Goal: Transaction & Acquisition: Purchase product/service

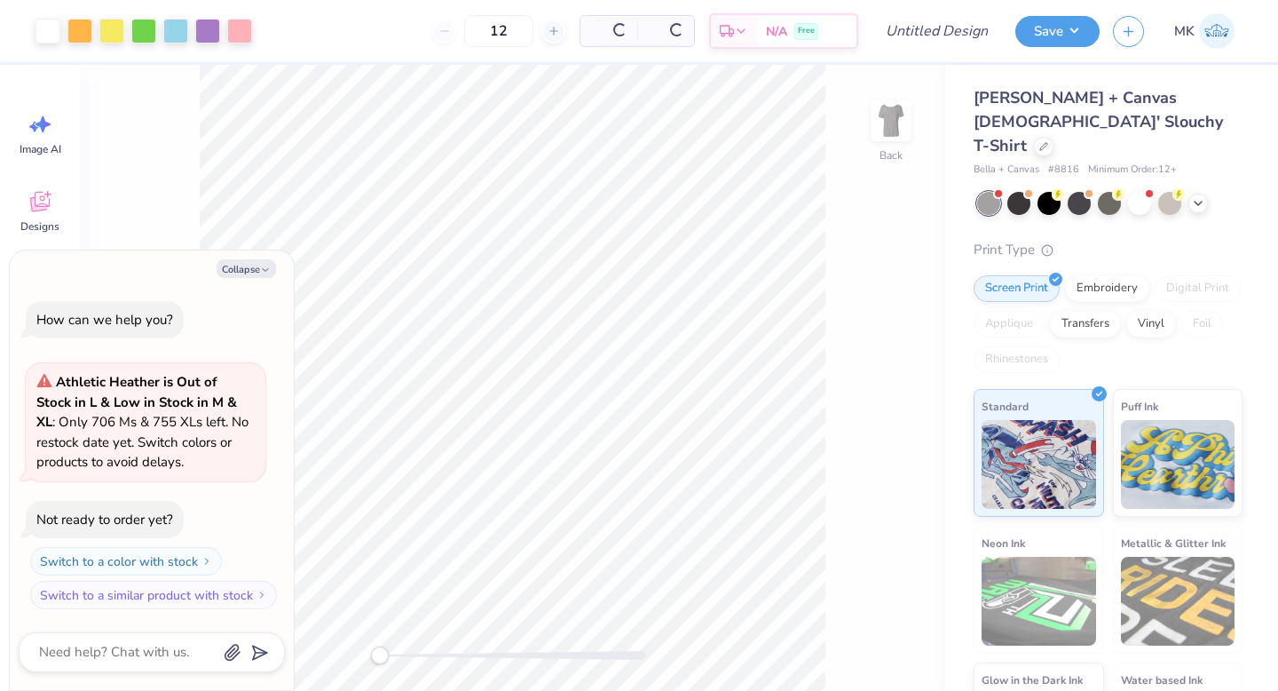
type textarea "x"
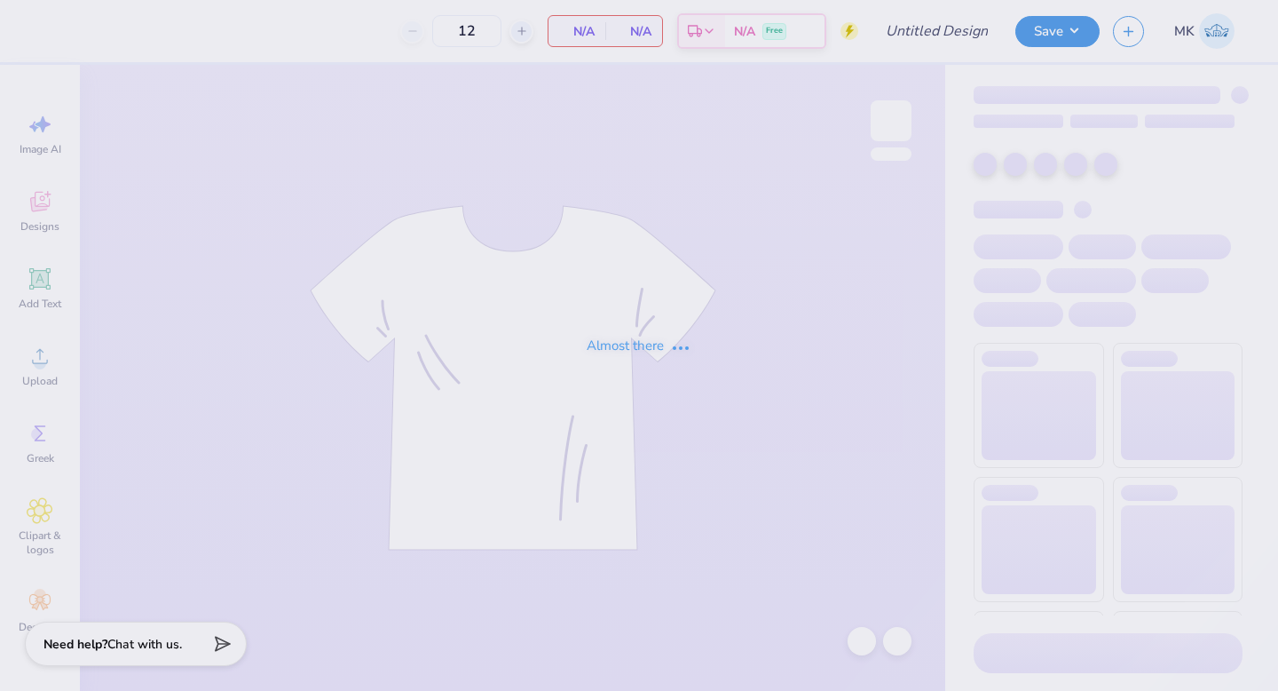
type input "50"
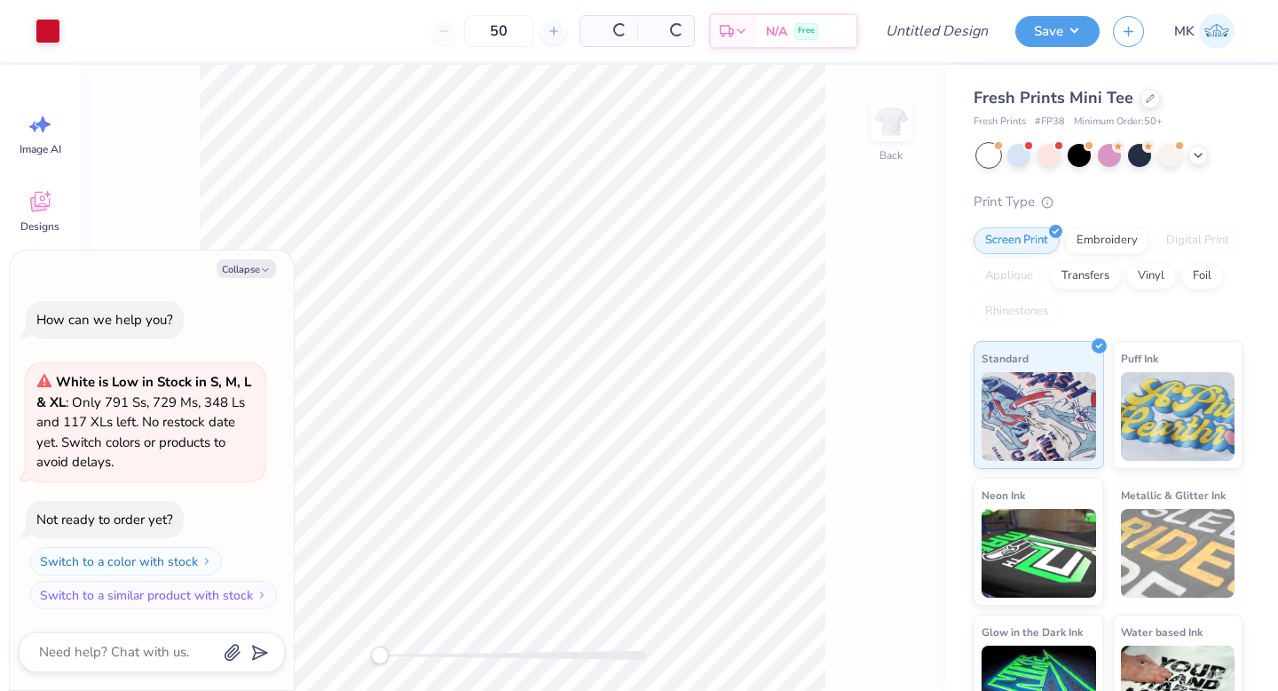
type textarea "x"
click at [1021, 156] on div at bounding box center [1019, 153] width 23 height 23
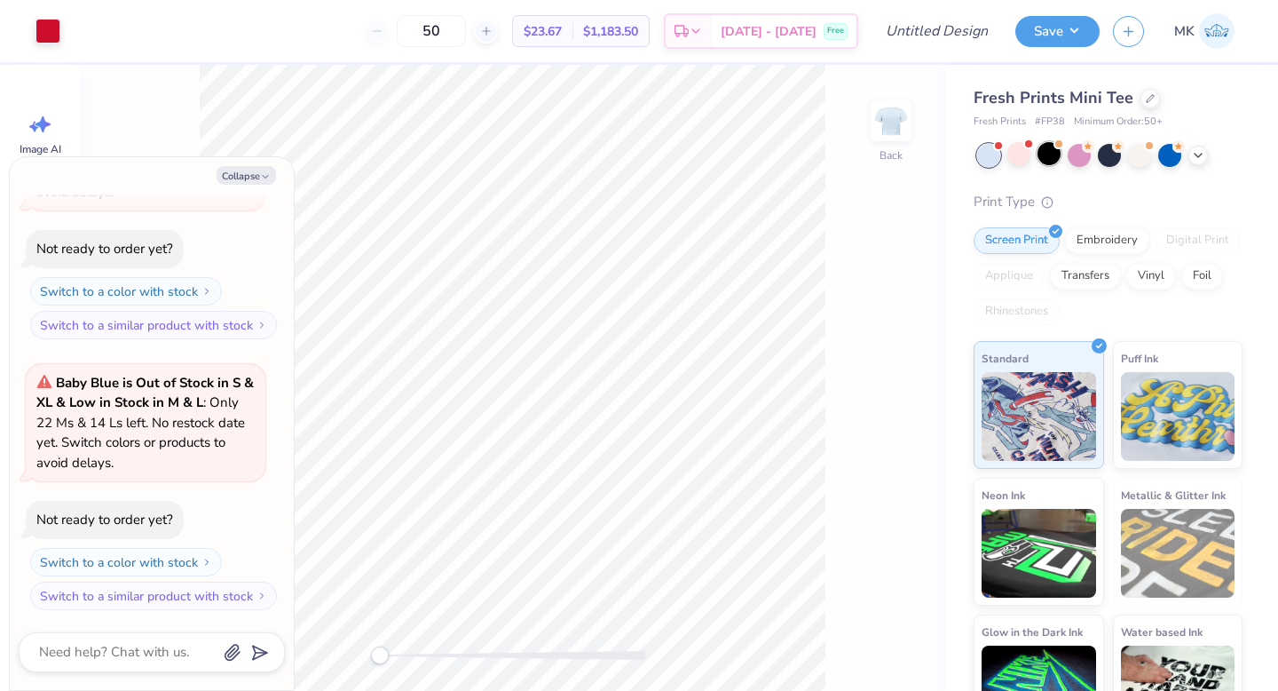
click at [1054, 159] on div at bounding box center [1049, 153] width 23 height 23
click at [1087, 161] on div at bounding box center [1079, 153] width 23 height 23
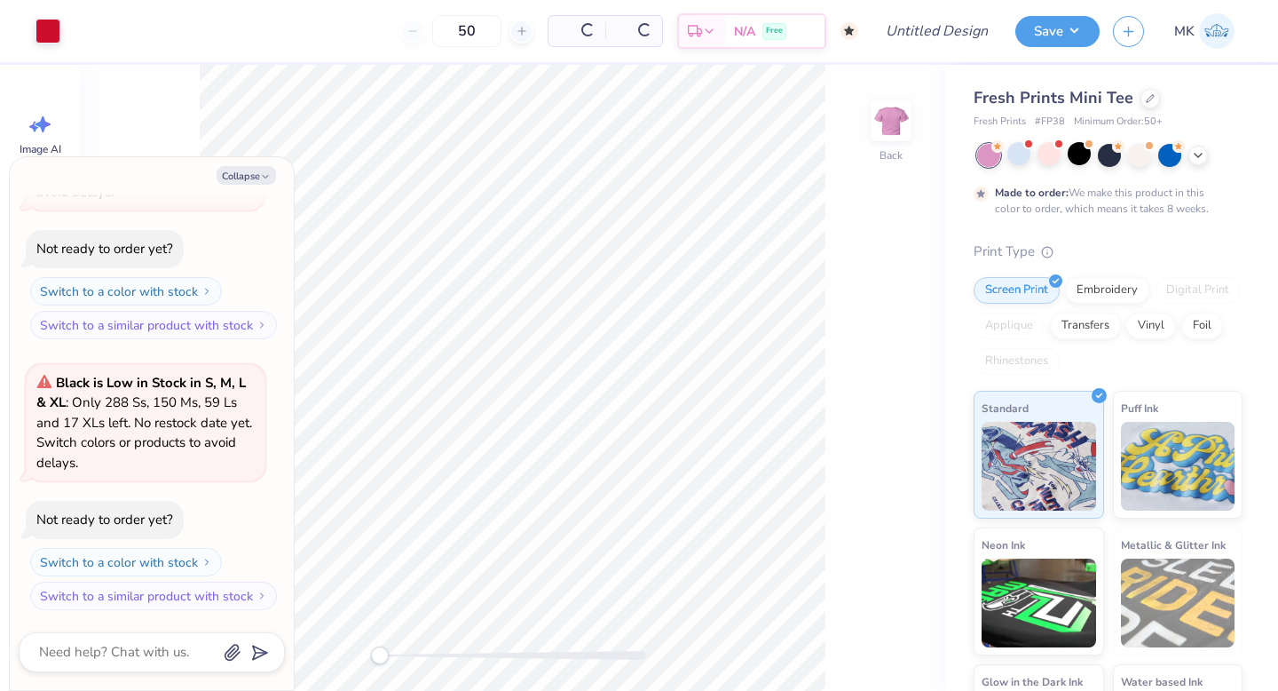
scroll to position [616, 0]
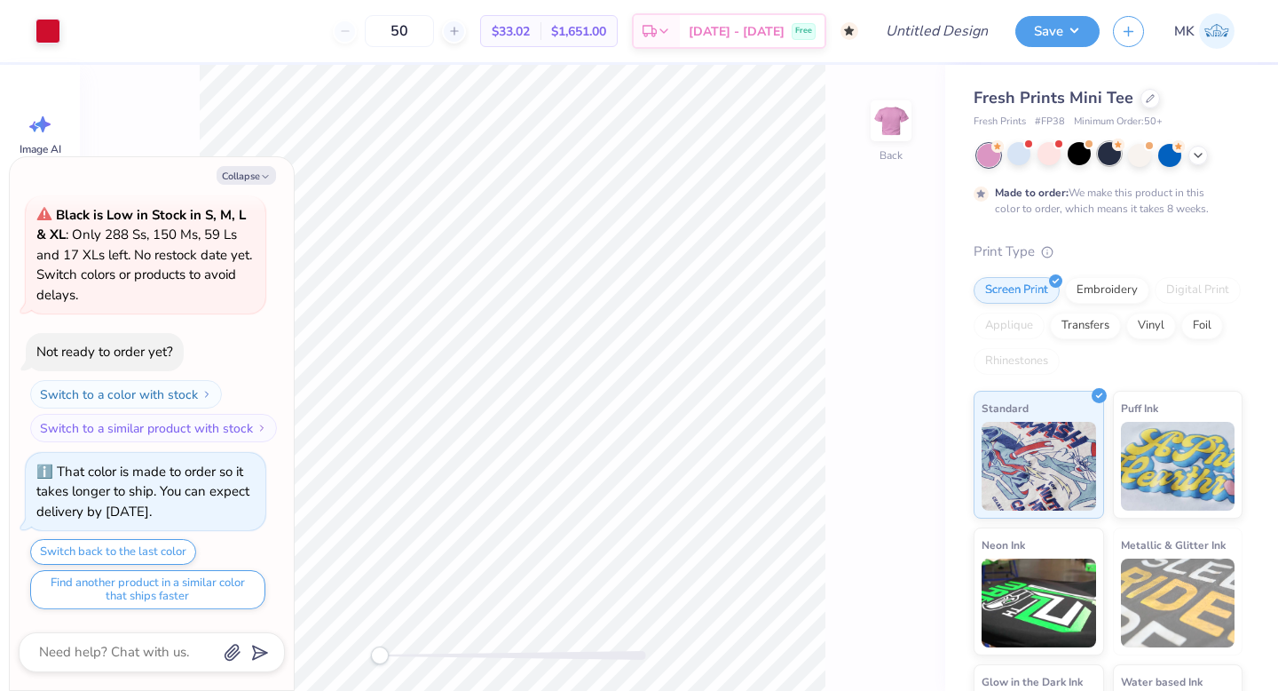
click at [1110, 161] on div at bounding box center [1109, 153] width 23 height 23
click at [1142, 159] on div at bounding box center [1139, 153] width 23 height 23
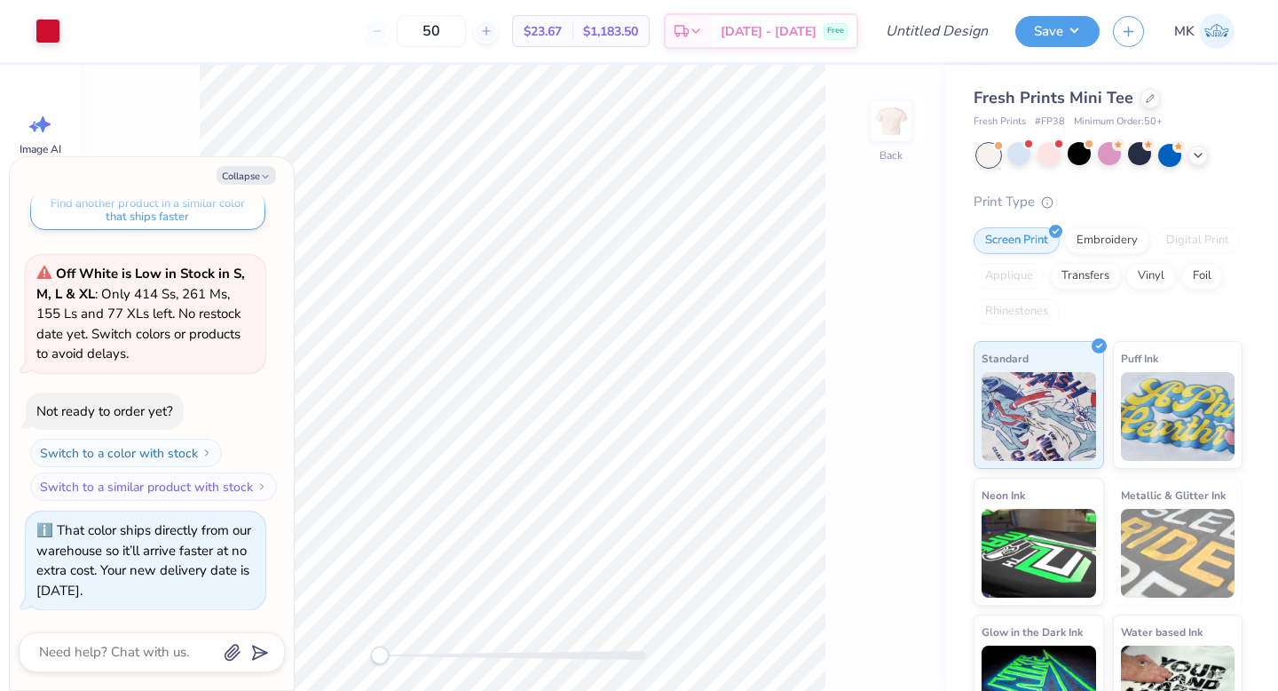
click at [1174, 160] on div at bounding box center [1169, 155] width 23 height 23
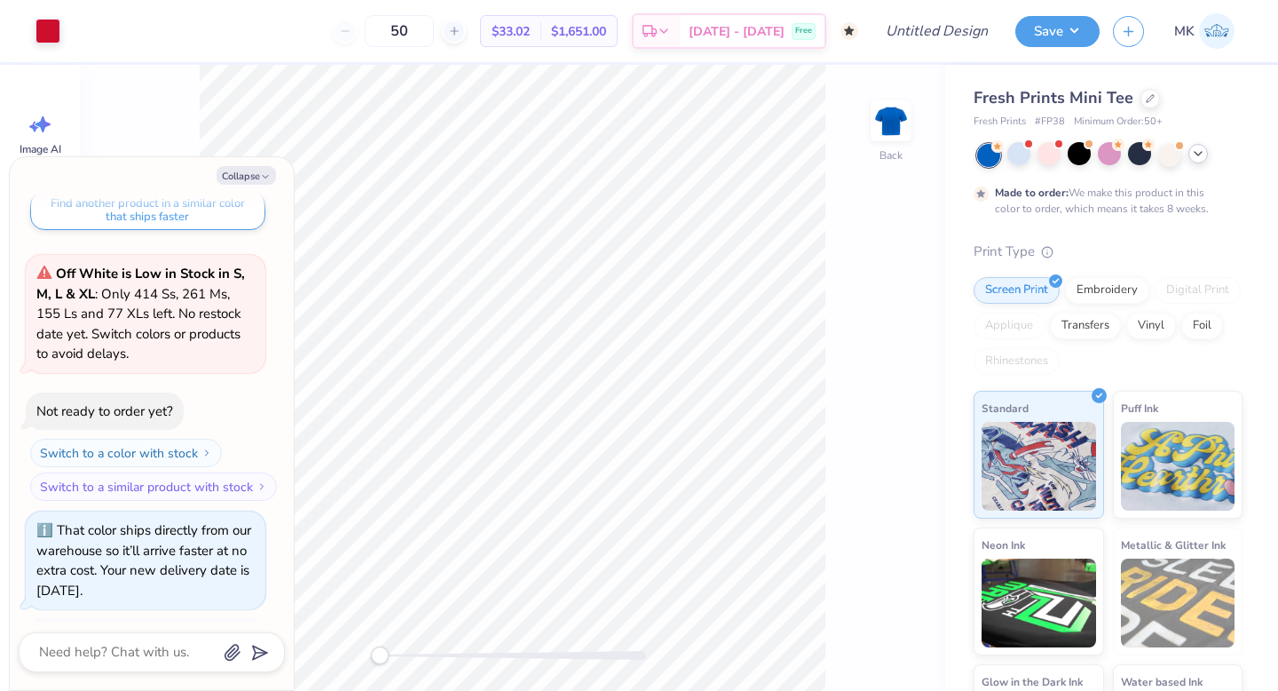
scroll to position [1162, 0]
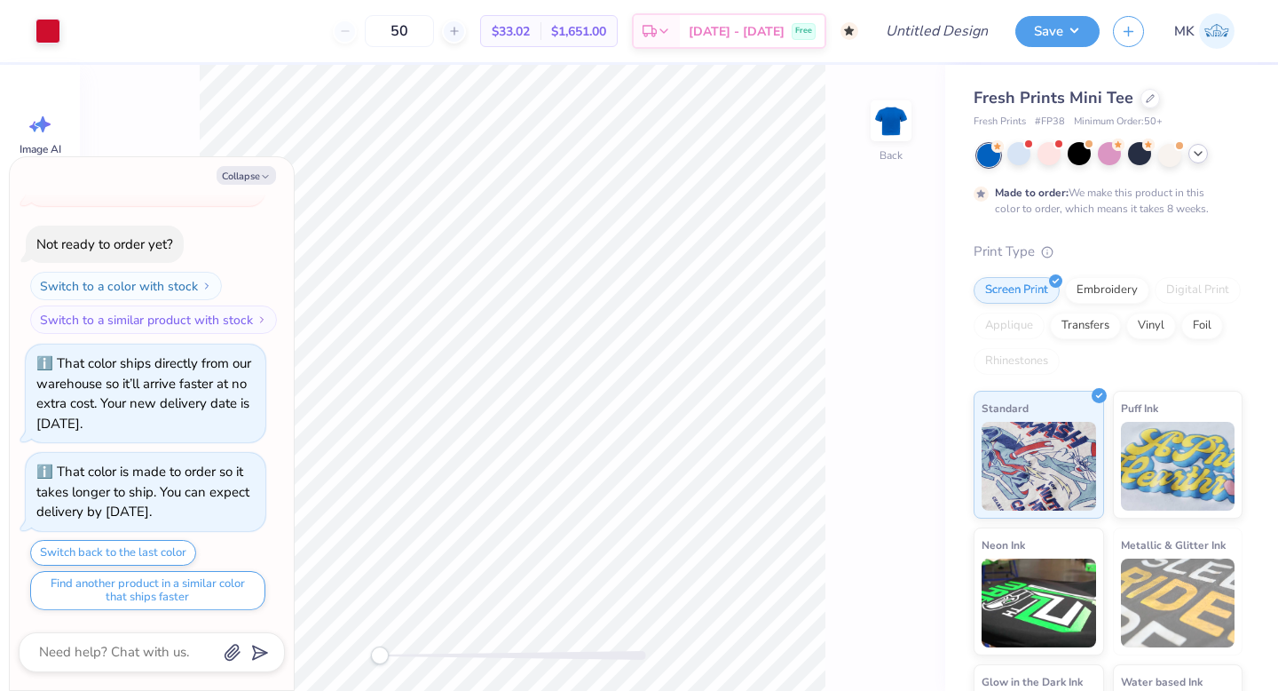
click at [1197, 160] on div at bounding box center [1199, 154] width 20 height 20
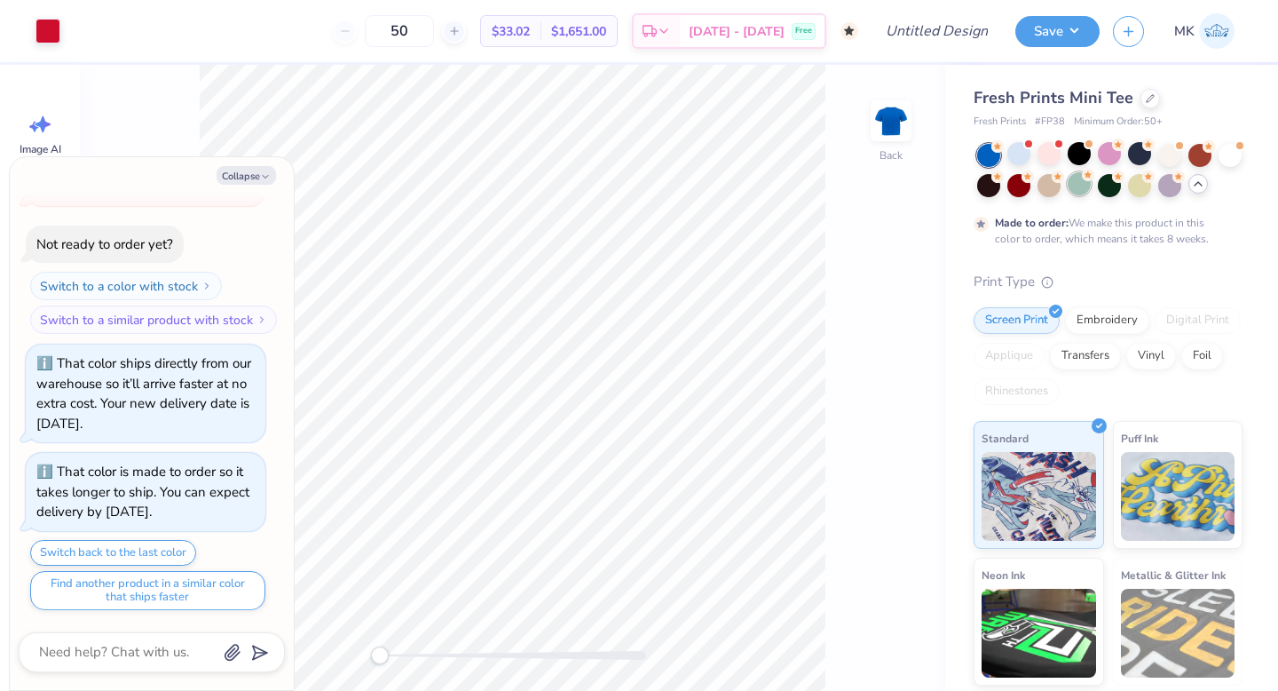
click at [1089, 186] on div at bounding box center [1079, 183] width 23 height 23
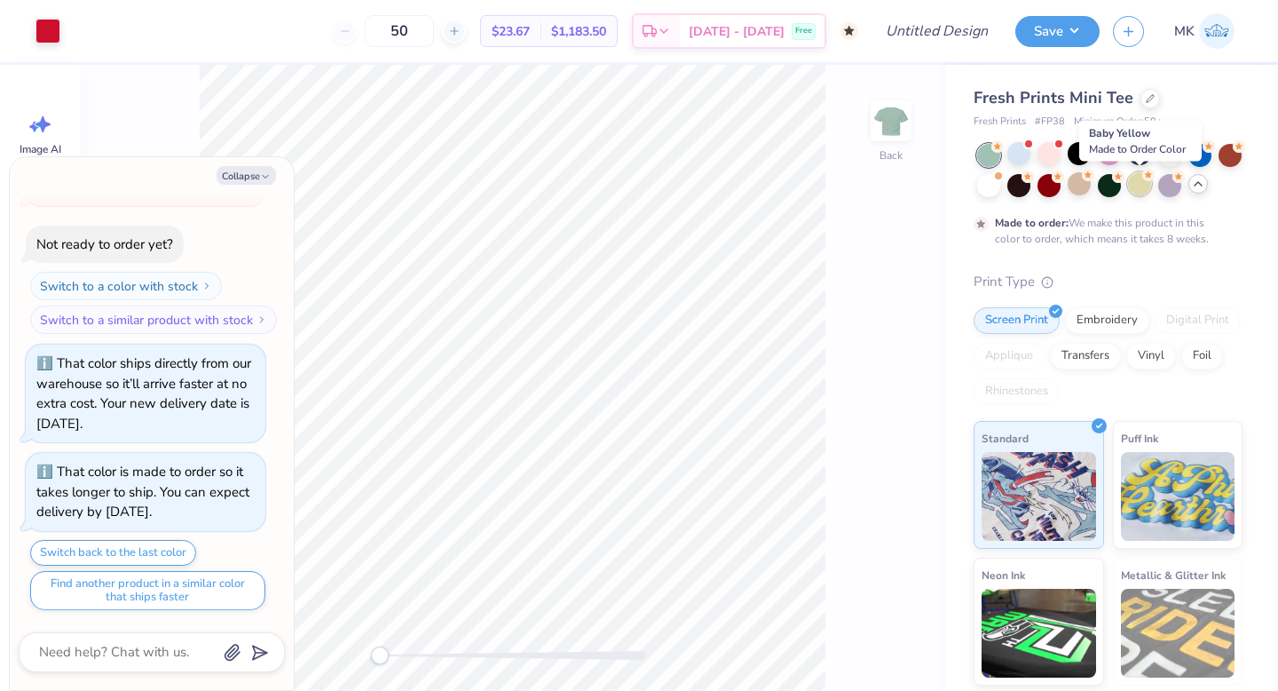
click at [1132, 184] on div at bounding box center [1139, 183] width 23 height 23
click at [1044, 186] on div at bounding box center [1049, 183] width 23 height 23
click at [1025, 186] on div at bounding box center [1019, 183] width 23 height 23
click at [1110, 148] on div at bounding box center [1109, 153] width 23 height 23
click at [1039, 148] on div at bounding box center [1049, 153] width 23 height 23
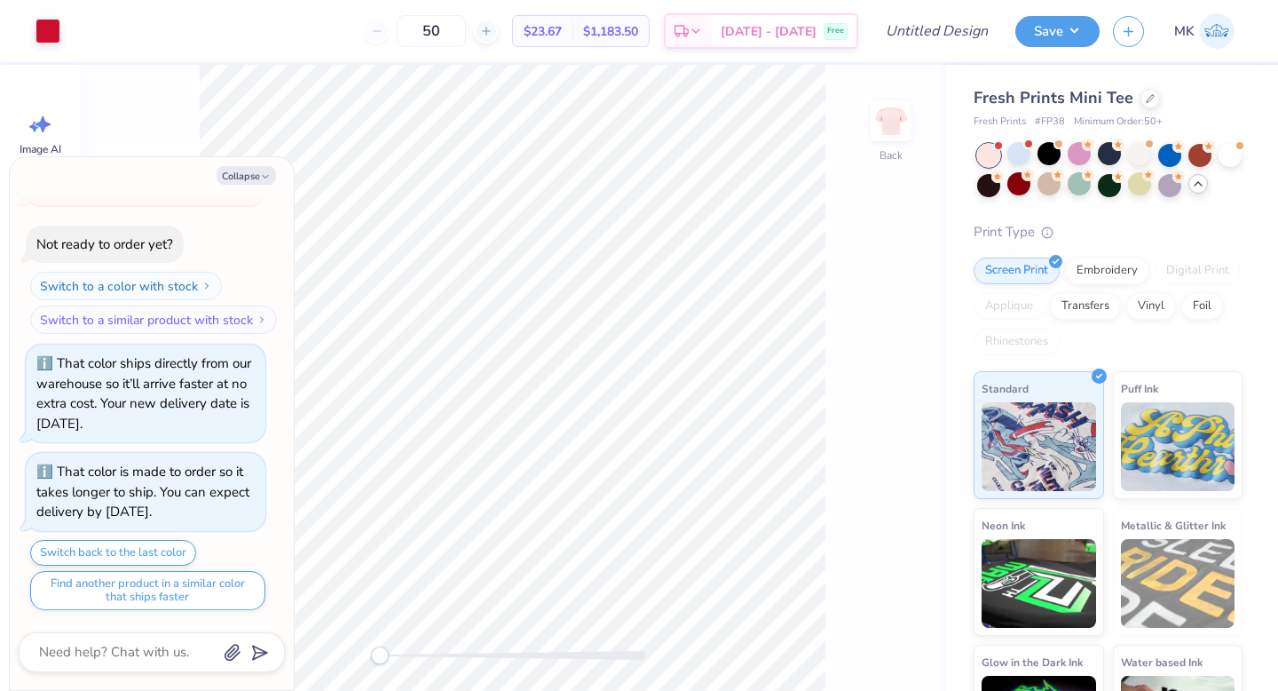
scroll to position [1541, 0]
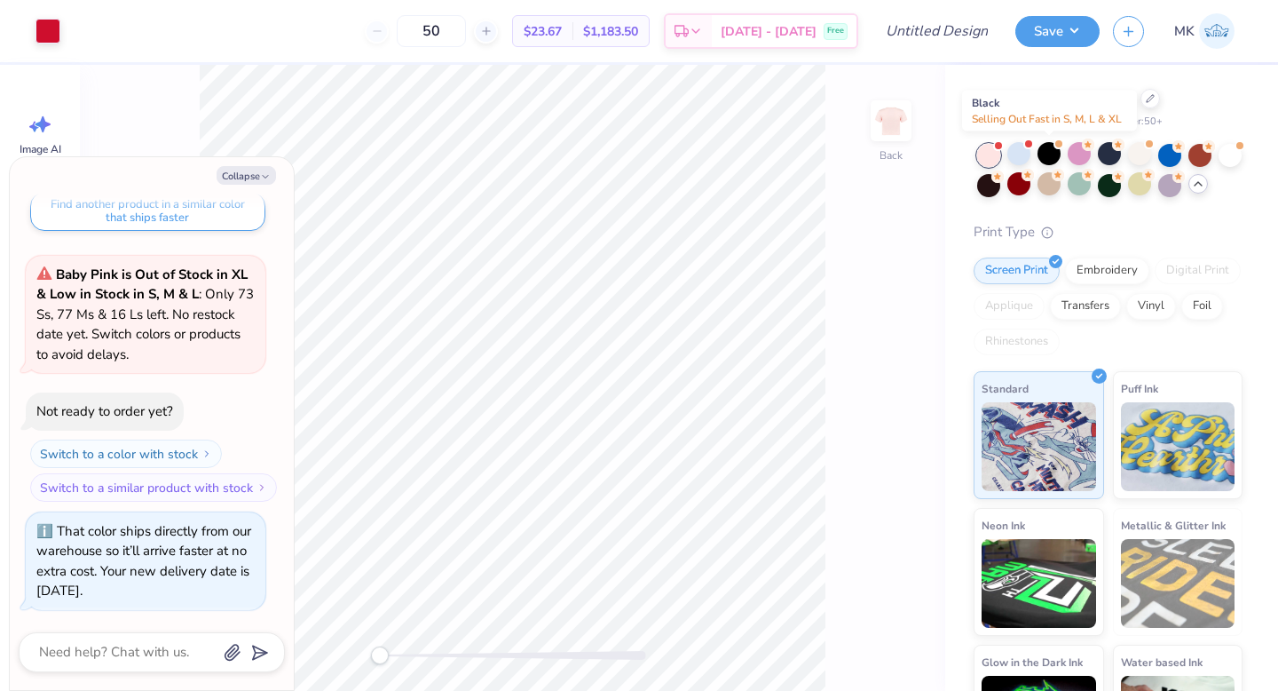
type textarea "x"
click at [466, 32] on input "50" at bounding box center [431, 31] width 69 height 32
click at [466, 28] on input "50" at bounding box center [431, 31] width 69 height 32
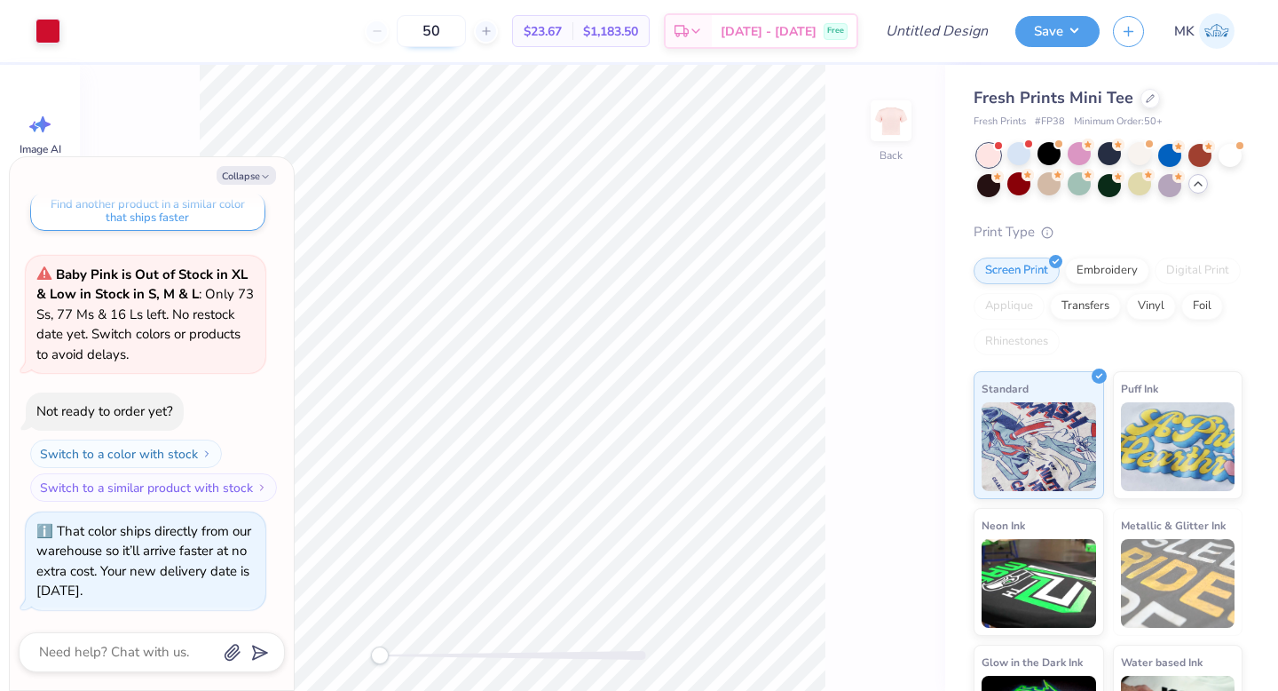
click at [466, 31] on input "50" at bounding box center [431, 31] width 69 height 32
click at [461, 31] on input "50" at bounding box center [431, 31] width 69 height 32
type input "80"
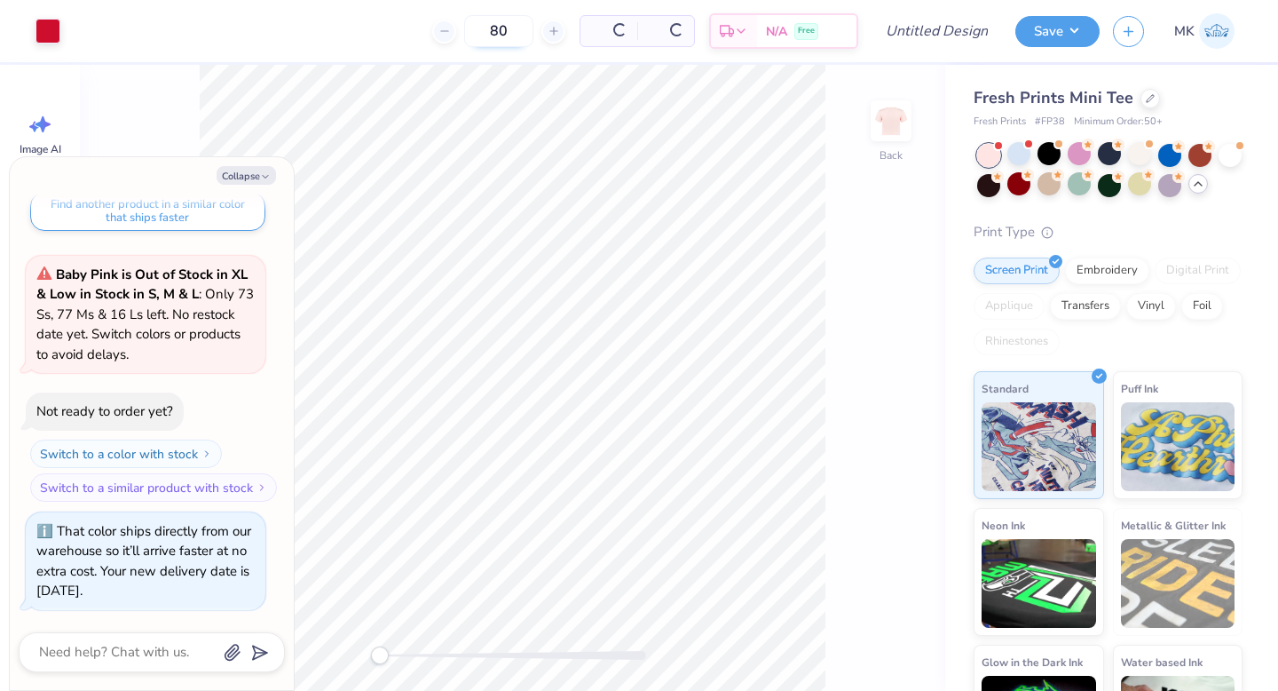
type textarea "x"
type input "80"
drag, startPoint x: 1041, startPoint y: 121, endPoint x: 1060, endPoint y: 121, distance: 18.6
click at [1060, 121] on span "# FP38" at bounding box center [1050, 122] width 30 height 15
click at [1052, 121] on span "# FP38" at bounding box center [1050, 122] width 30 height 15
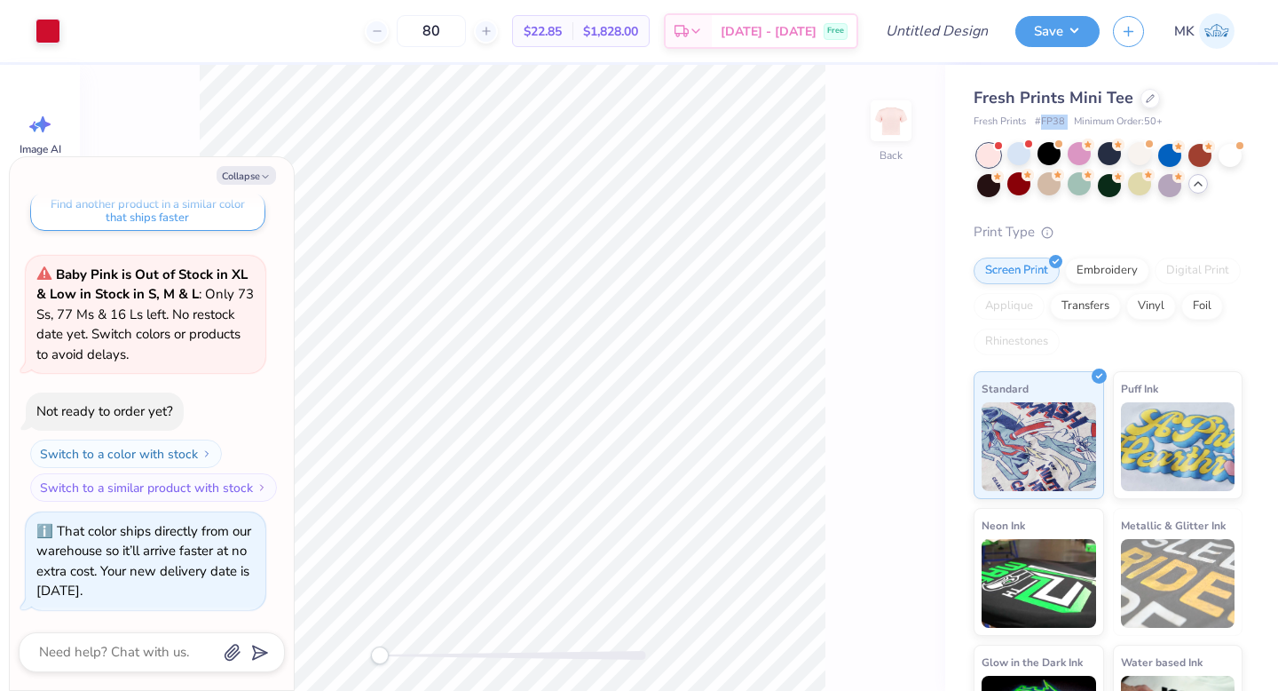
drag, startPoint x: 1042, startPoint y: 121, endPoint x: 1074, endPoint y: 121, distance: 32.0
click at [1074, 121] on div "Fresh Prints # FP38 Minimum Order: 50 +" at bounding box center [1108, 122] width 269 height 15
copy span "FP38"
click at [1080, 146] on div at bounding box center [1079, 153] width 23 height 23
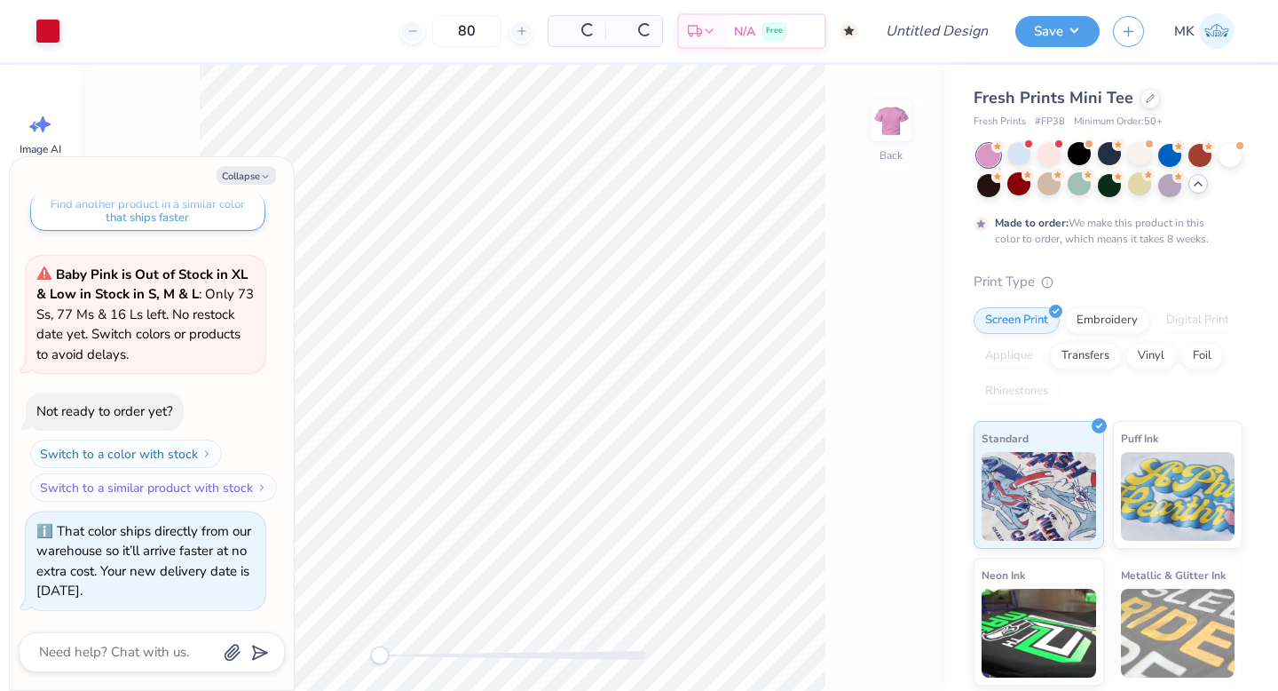
scroll to position [1709, 0]
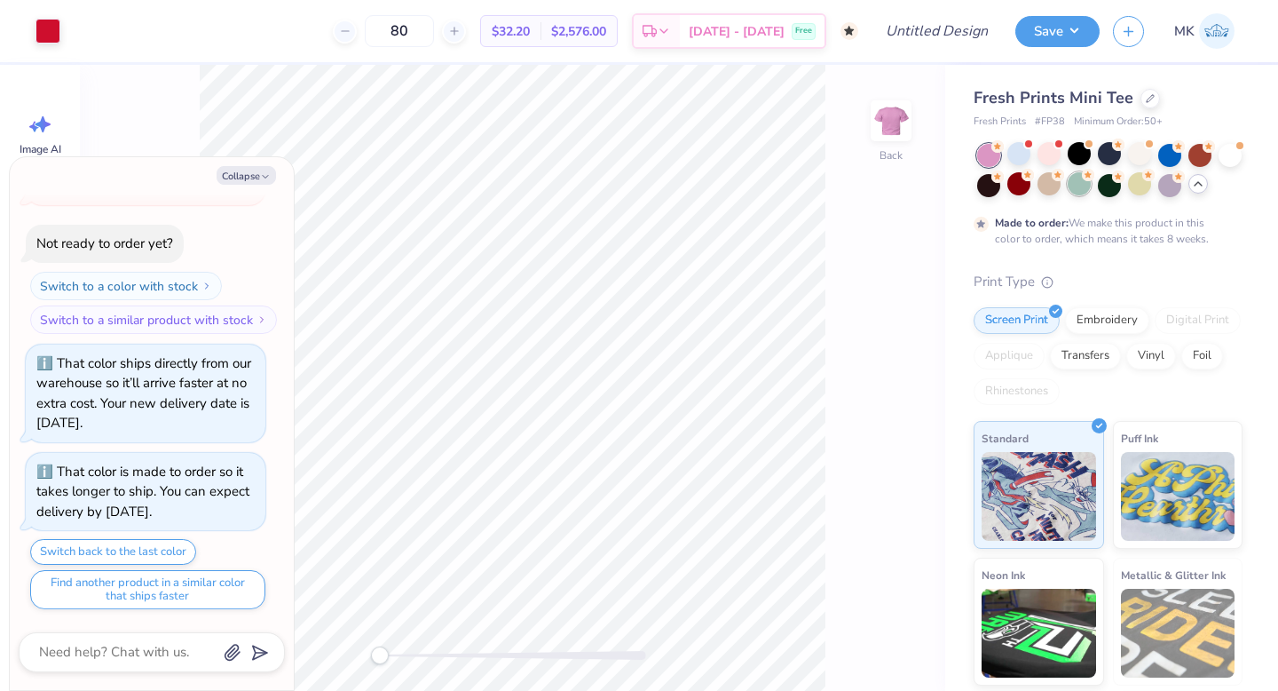
click at [1079, 188] on div at bounding box center [1079, 183] width 23 height 23
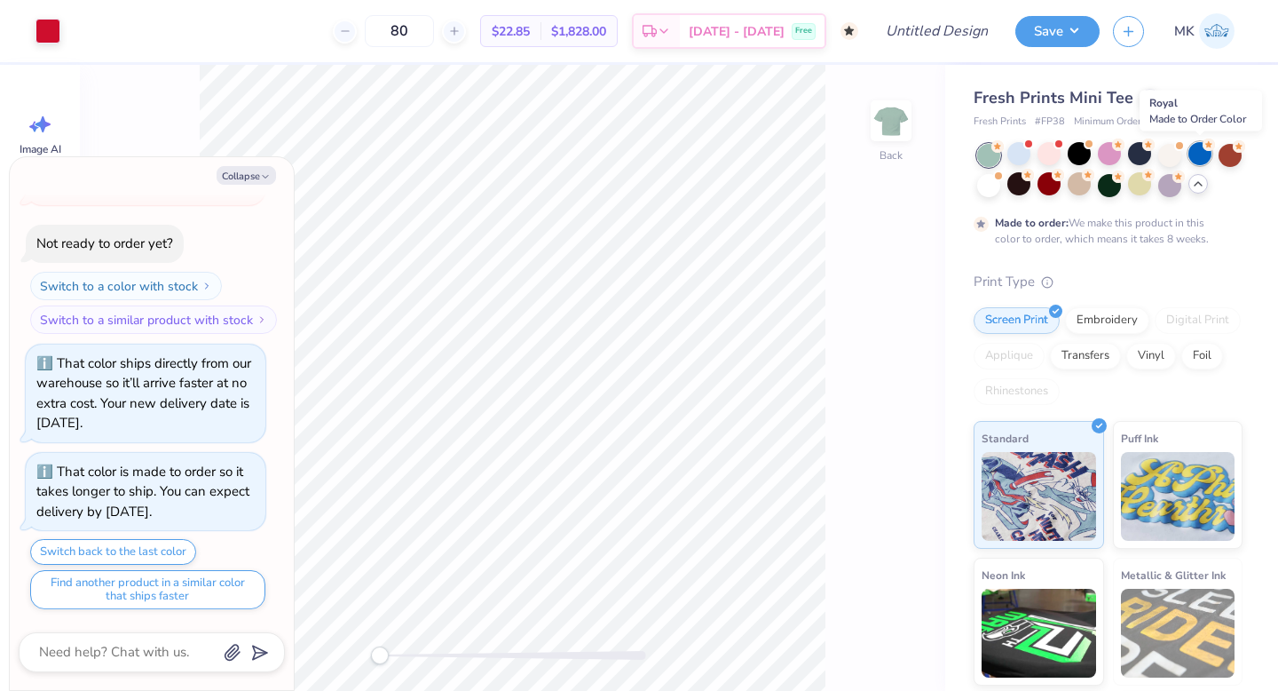
click at [1198, 146] on div at bounding box center [1200, 153] width 23 height 23
click at [1244, 148] on div "Fresh Prints Mini Tee Fresh Prints # FP38 Minimum Order: 50 + Made to order: We…" at bounding box center [1111, 443] width 333 height 757
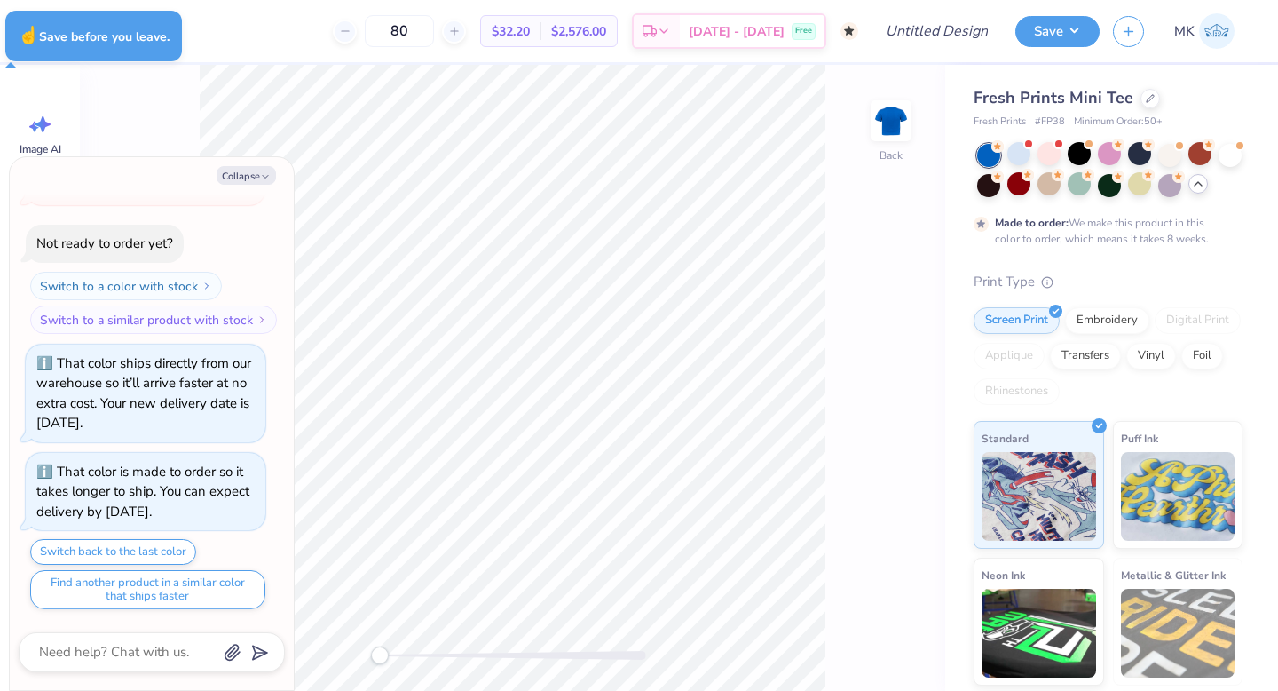
type textarea "x"
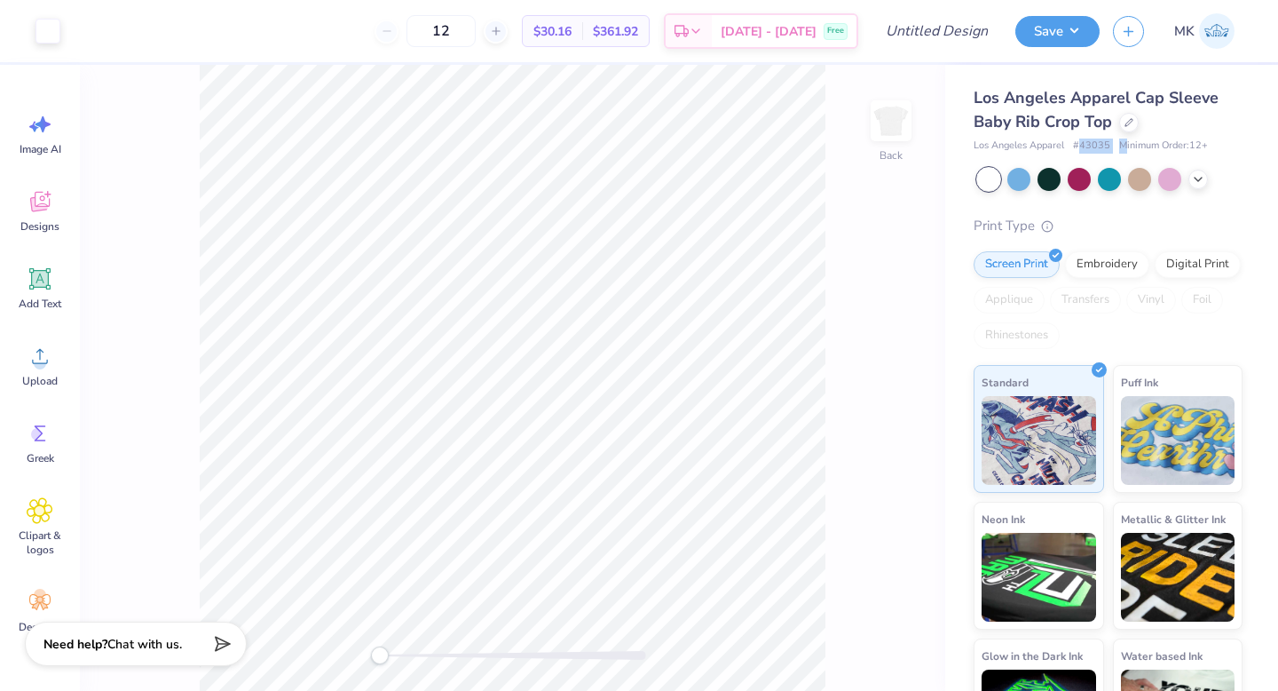
drag, startPoint x: 1081, startPoint y: 146, endPoint x: 1125, endPoint y: 146, distance: 43.5
click at [1125, 146] on div "Los Angeles Apparel # 43035 Minimum Order: 12 +" at bounding box center [1108, 145] width 269 height 15
click at [1106, 144] on span "# 43035" at bounding box center [1091, 145] width 37 height 15
drag, startPoint x: 1082, startPoint y: 144, endPoint x: 1110, endPoint y: 144, distance: 27.5
click at [1110, 144] on div "Los Angeles Apparel # 43035 Minimum Order: 12 +" at bounding box center [1108, 145] width 269 height 15
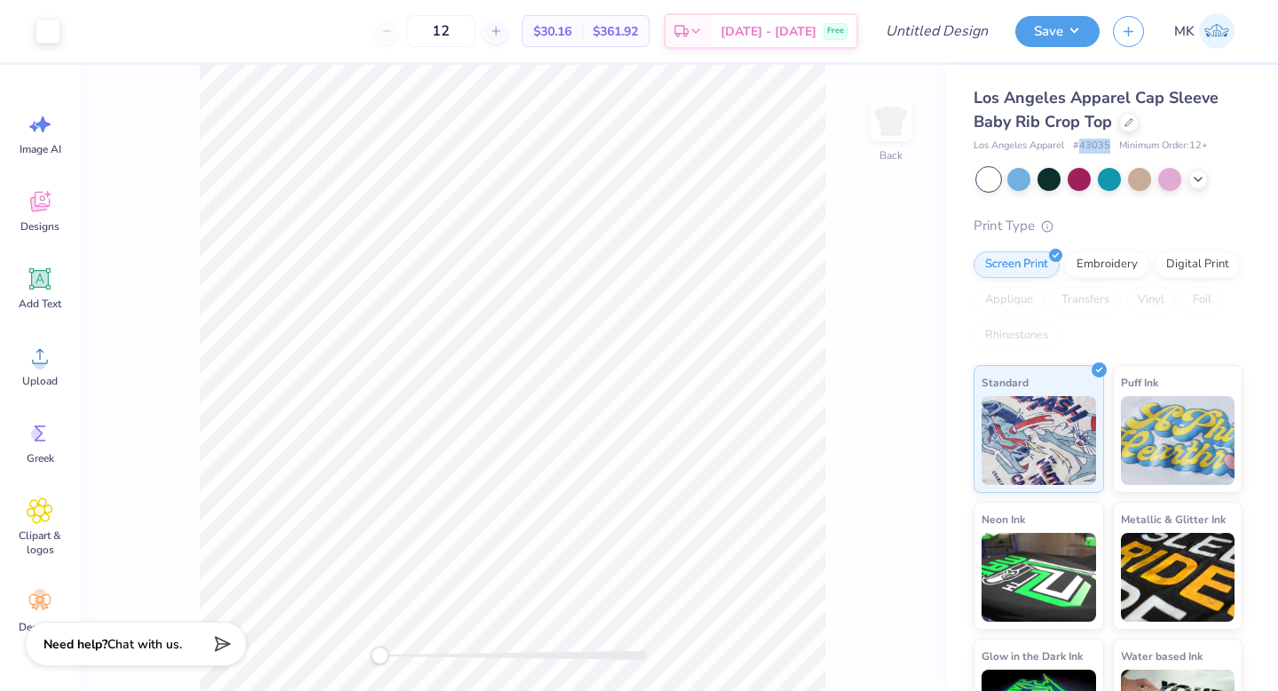
copy span "43035"
